Goal: Transaction & Acquisition: Book appointment/travel/reservation

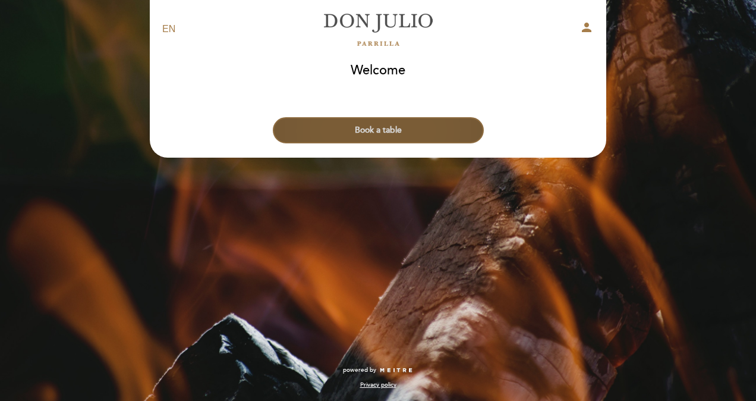
click at [436, 133] on button "Book a table" at bounding box center [378, 130] width 211 height 26
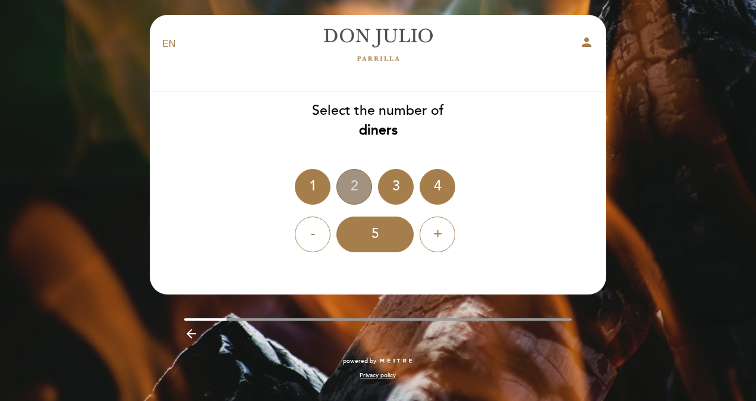
click at [356, 178] on div "2" at bounding box center [354, 187] width 36 height 36
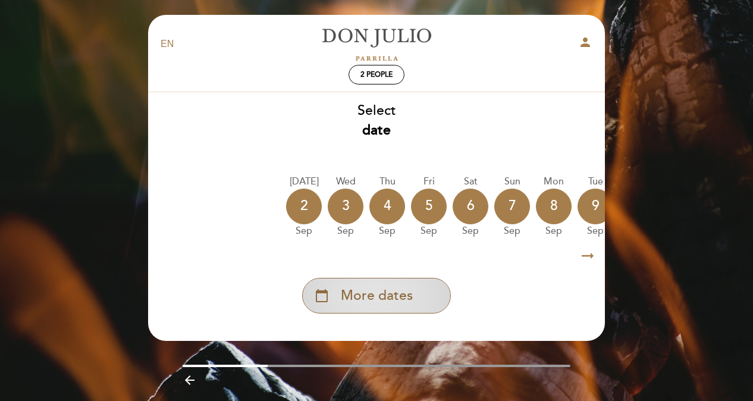
click at [390, 294] on span "More dates" at bounding box center [377, 296] width 72 height 20
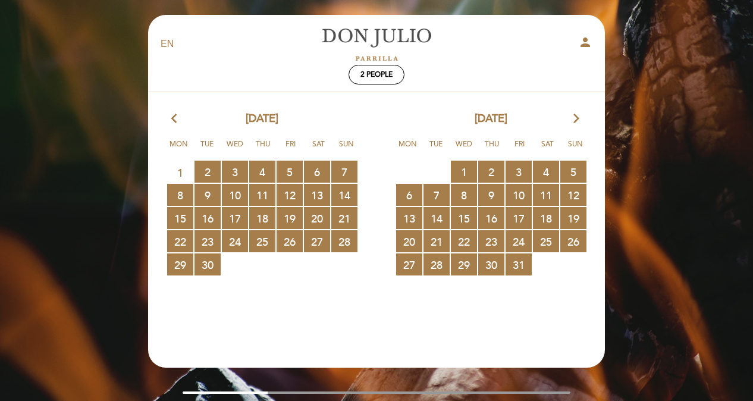
click at [575, 121] on icon "arrow_forward_ios" at bounding box center [576, 118] width 11 height 15
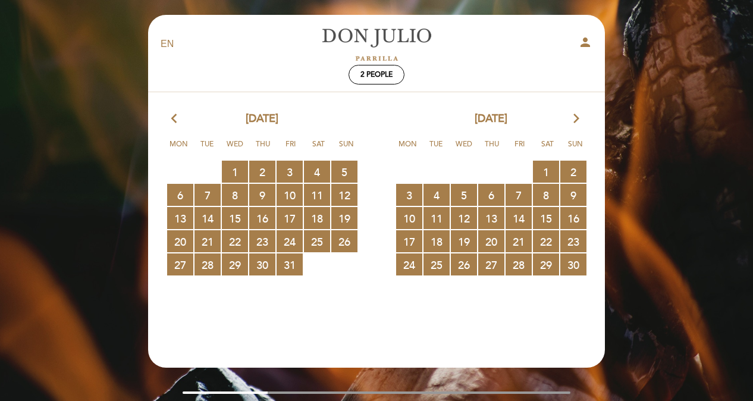
click at [575, 121] on icon "arrow_forward_ios" at bounding box center [576, 118] width 11 height 15
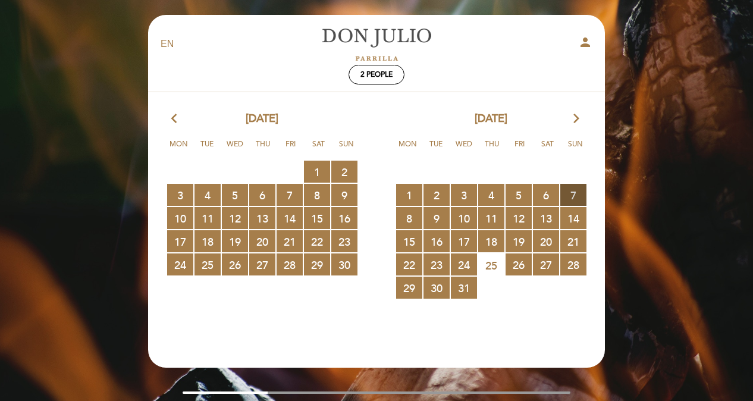
click at [574, 193] on span "7 RESERVATIONS AVAILABLE" at bounding box center [573, 195] width 26 height 22
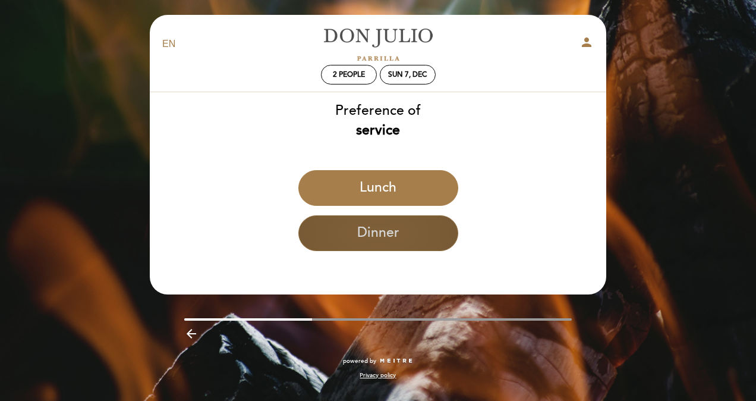
click at [401, 233] on button "Dinner" at bounding box center [378, 233] width 160 height 36
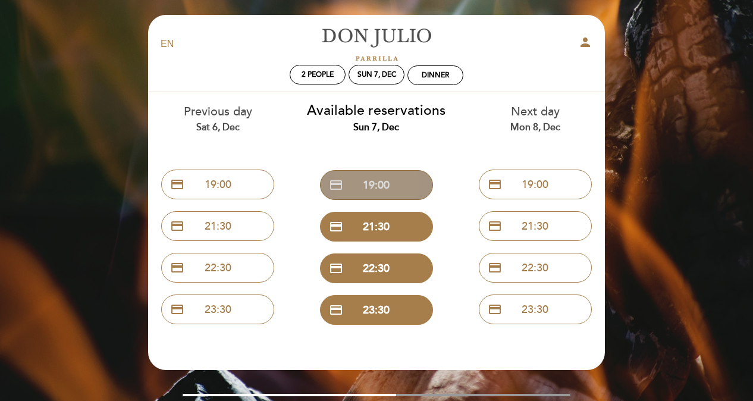
click at [380, 181] on button "credit_card 19:00" at bounding box center [376, 185] width 113 height 30
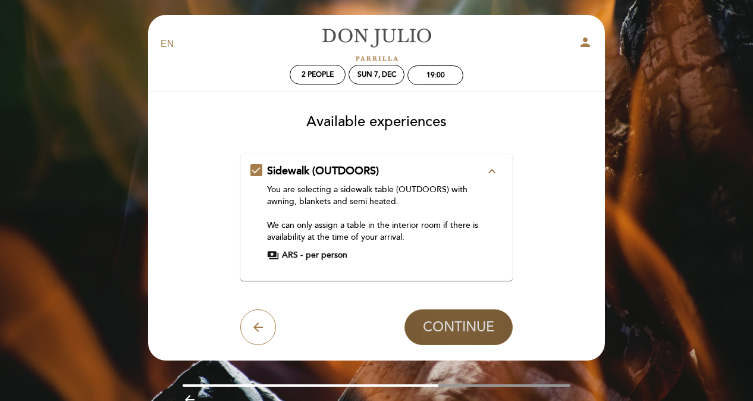
click at [470, 322] on span "CONTINUE" at bounding box center [458, 327] width 71 height 17
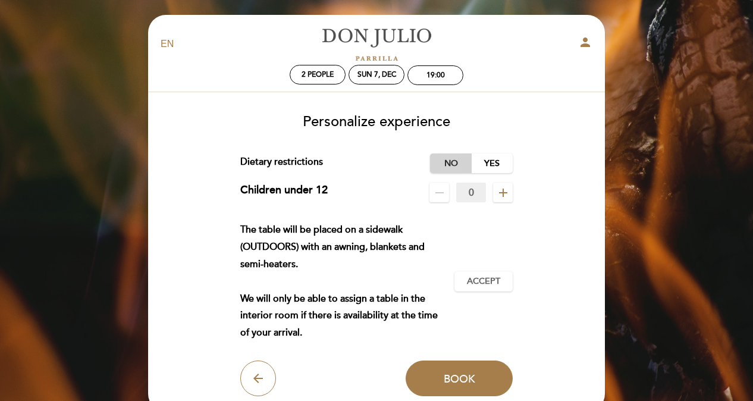
click at [456, 163] on label "No" at bounding box center [451, 163] width 42 height 20
click at [487, 279] on span "Accept" at bounding box center [483, 281] width 33 height 12
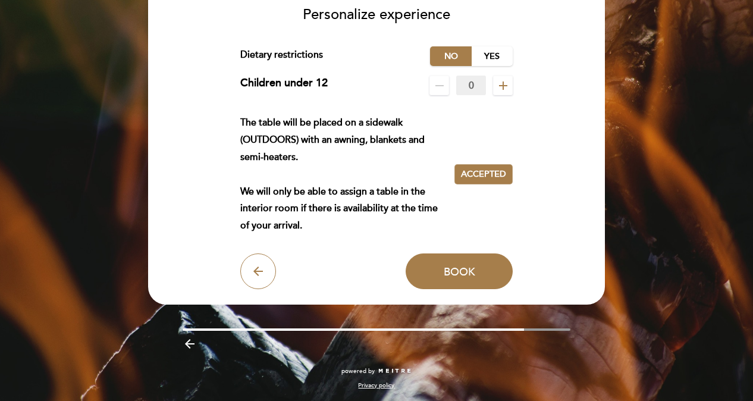
scroll to position [108, 0]
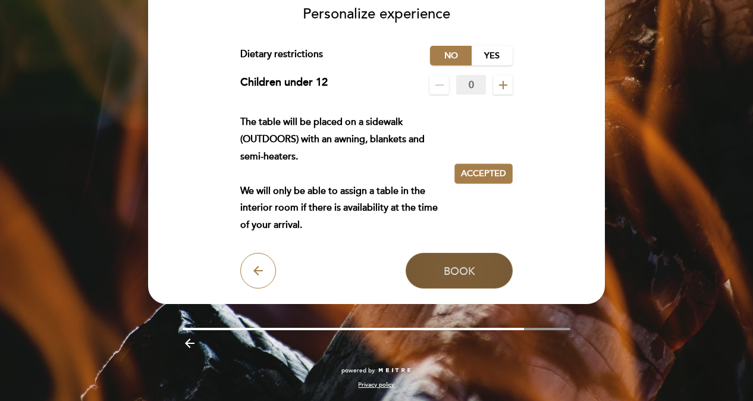
click at [468, 268] on span "Book" at bounding box center [459, 270] width 32 height 13
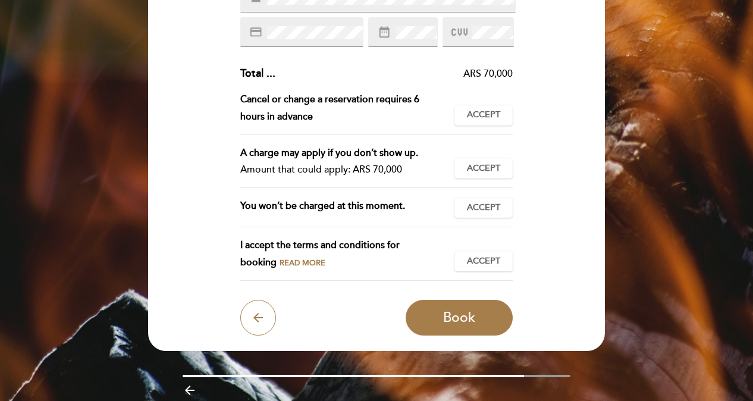
scroll to position [238, 0]
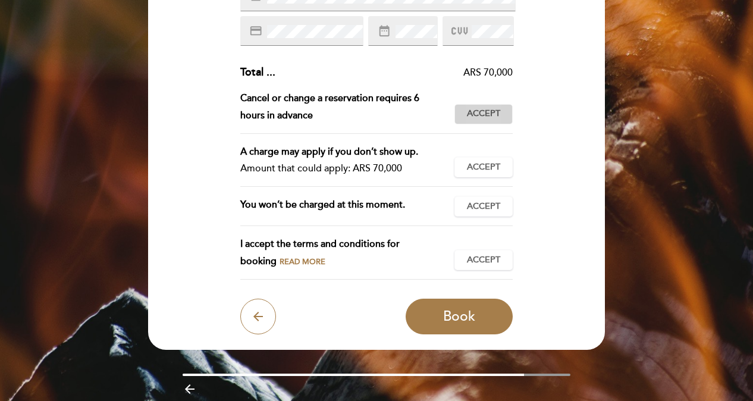
click at [494, 114] on span "Accept" at bounding box center [483, 114] width 33 height 12
click at [491, 167] on span "Accept" at bounding box center [483, 167] width 33 height 12
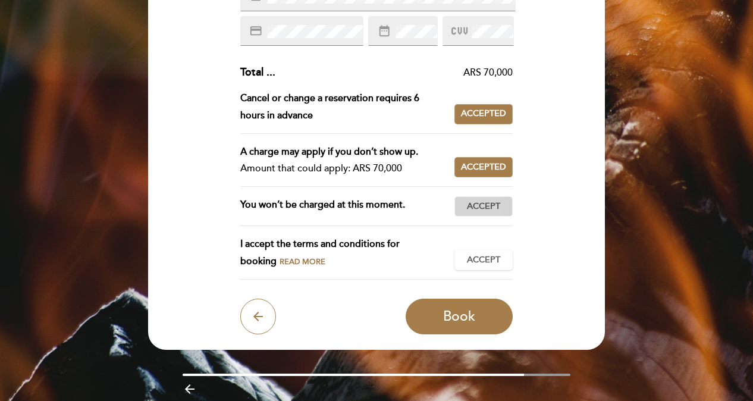
click at [493, 207] on span "Accept" at bounding box center [483, 206] width 33 height 12
click at [490, 257] on span "Accept" at bounding box center [483, 260] width 33 height 12
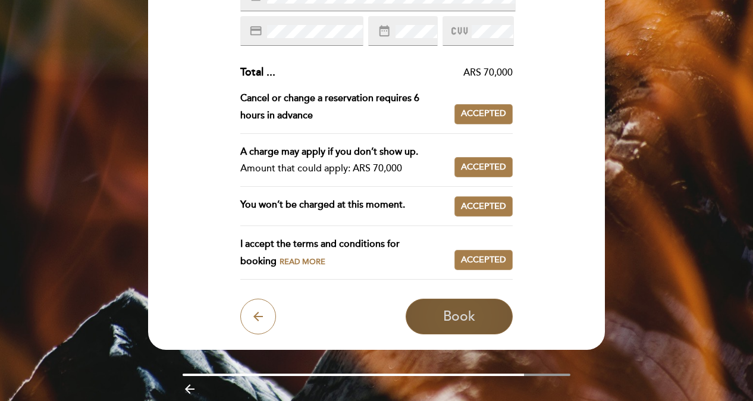
click at [460, 319] on span "Book" at bounding box center [459, 316] width 32 height 17
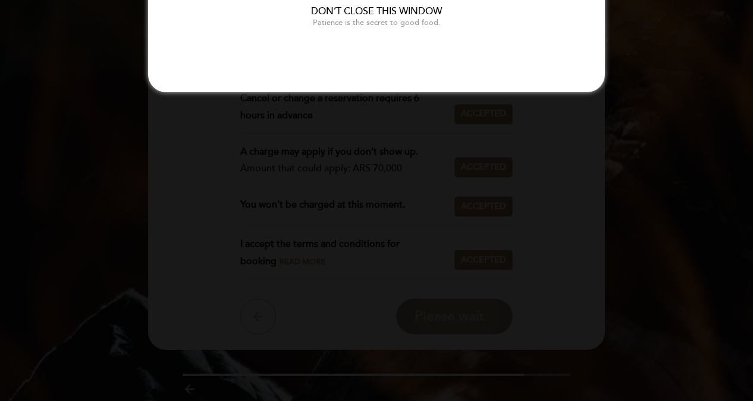
scroll to position [0, 0]
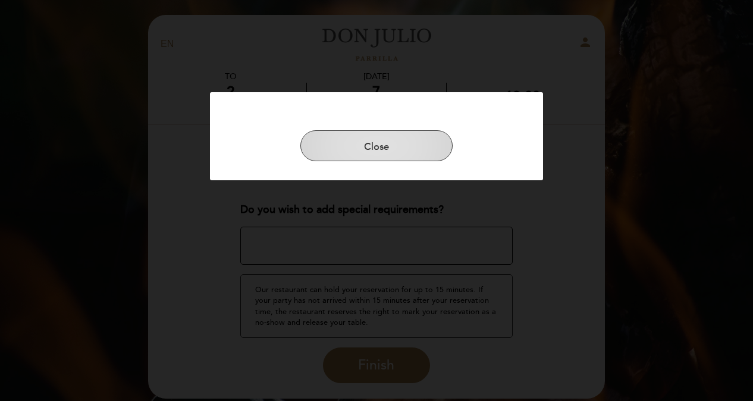
click at [396, 144] on button "Close" at bounding box center [376, 145] width 152 height 31
